Goal: Transaction & Acquisition: Purchase product/service

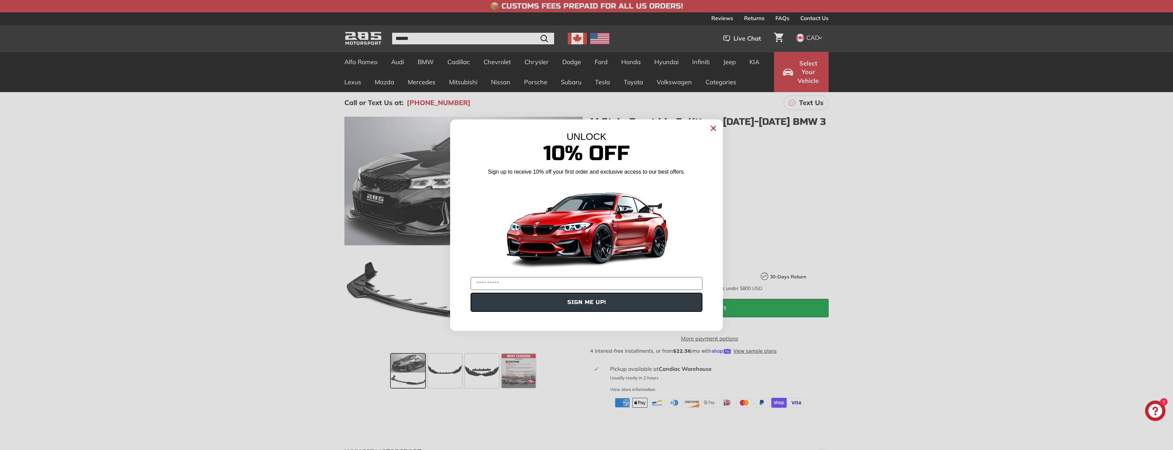
click at [714, 126] on circle "Close dialog" at bounding box center [713, 128] width 10 height 10
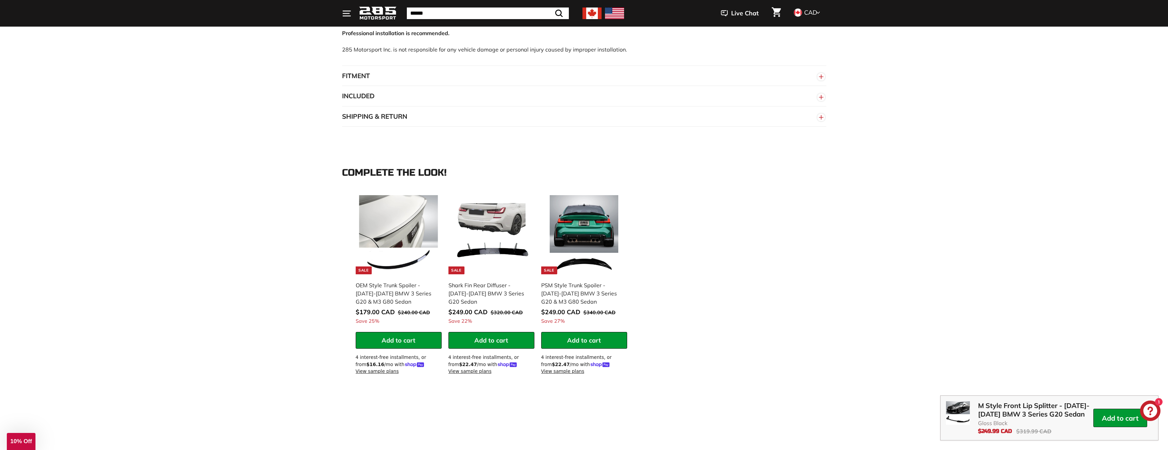
scroll to position [511, 0]
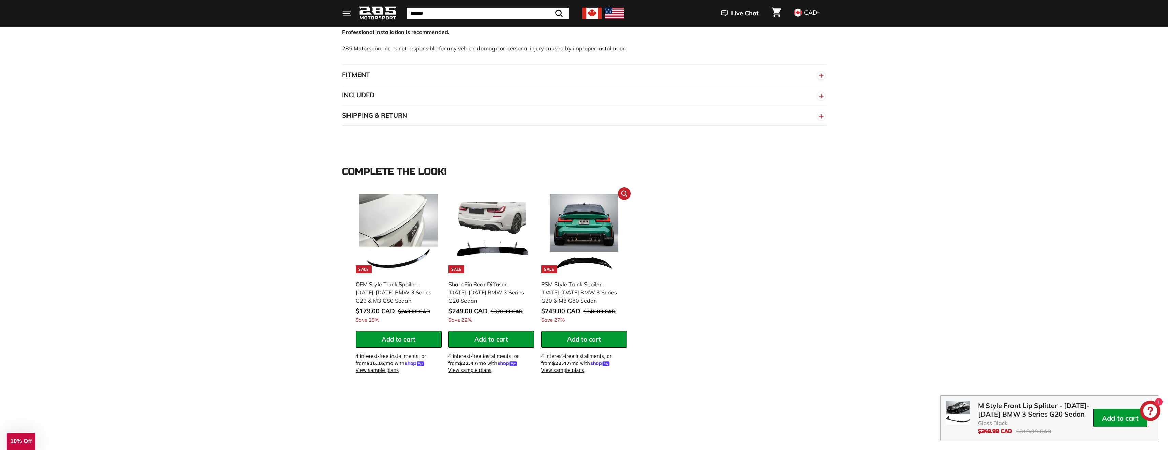
click at [569, 301] on div "PSM Style Trunk Spoiler - [DATE]-[DATE] BMW 3 Series G20 & M3 G80 Sedan" at bounding box center [580, 292] width 79 height 25
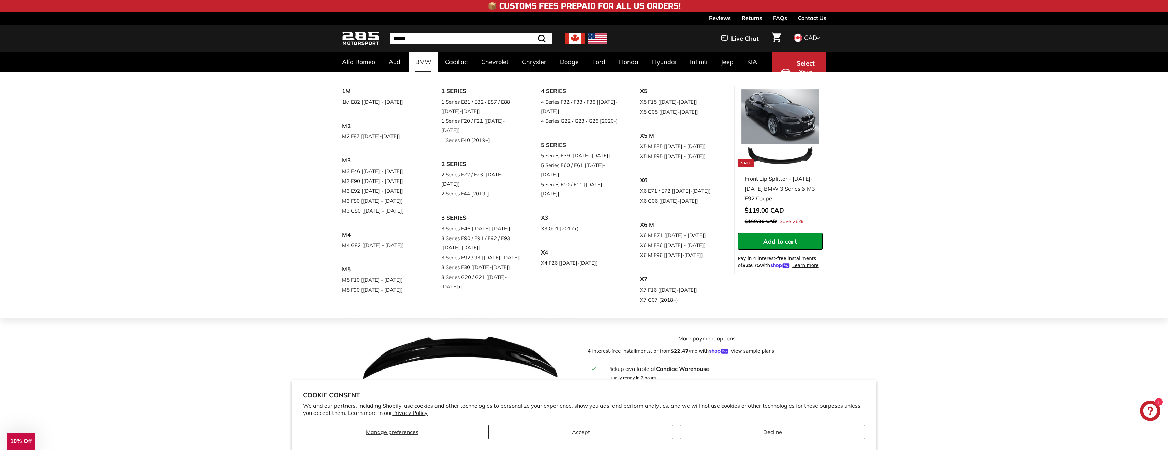
click at [461, 272] on link "3 Series G20 / G21 [[DATE]-[DATE]+]" at bounding box center [481, 281] width 80 height 19
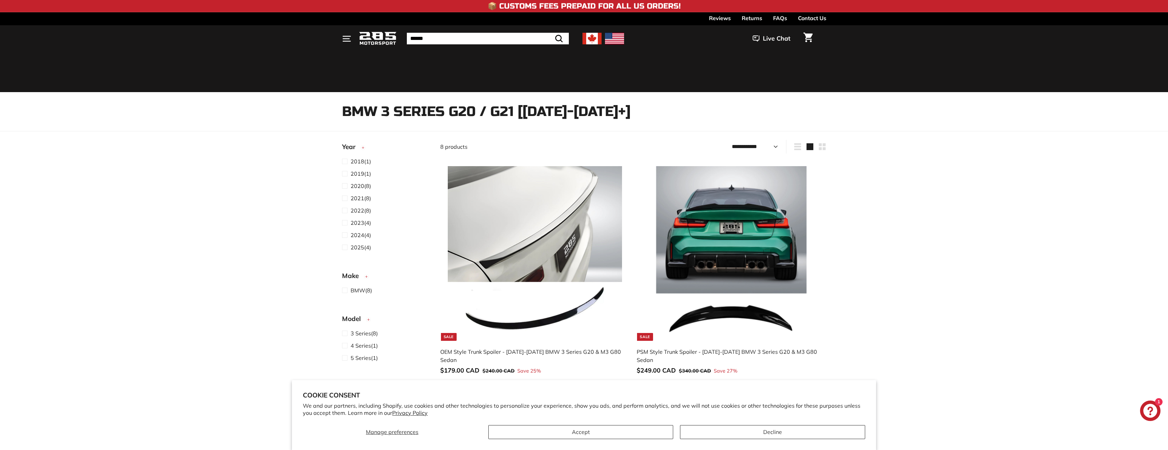
select select "**********"
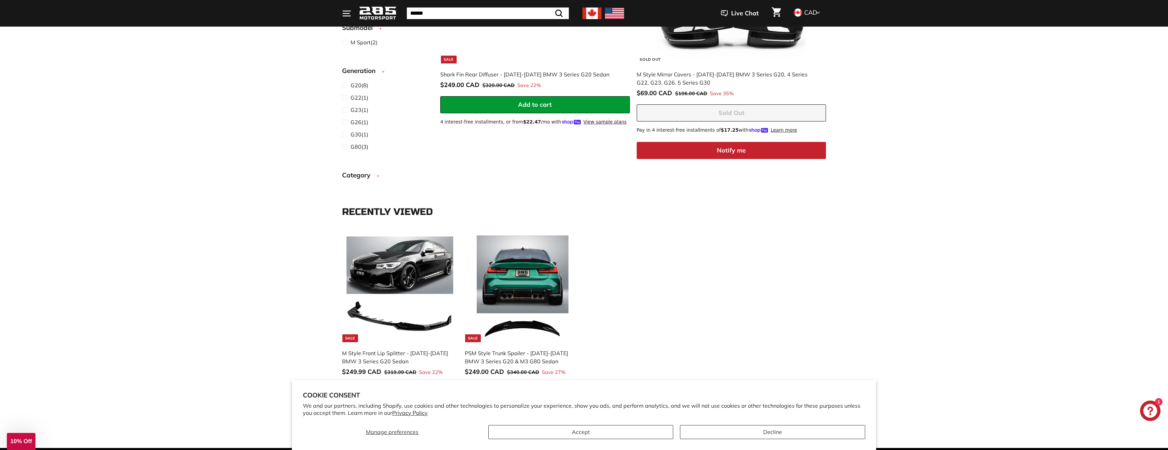
scroll to position [1091, 0]
